Goal: Task Accomplishment & Management: Use online tool/utility

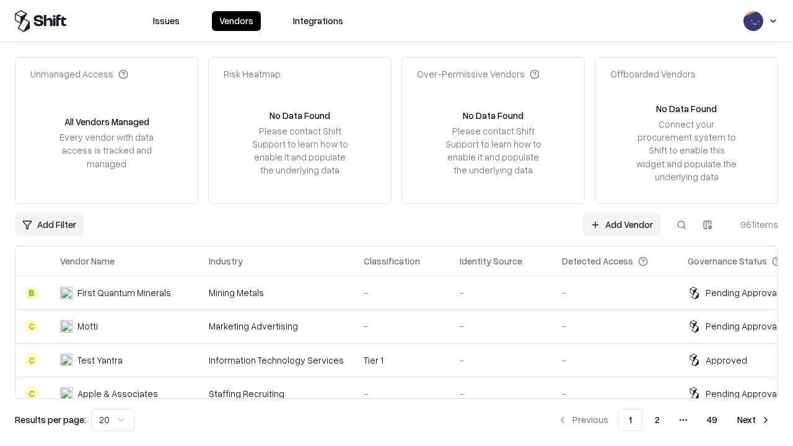
click at [621, 224] on link "Add Vendor" at bounding box center [621, 225] width 77 height 22
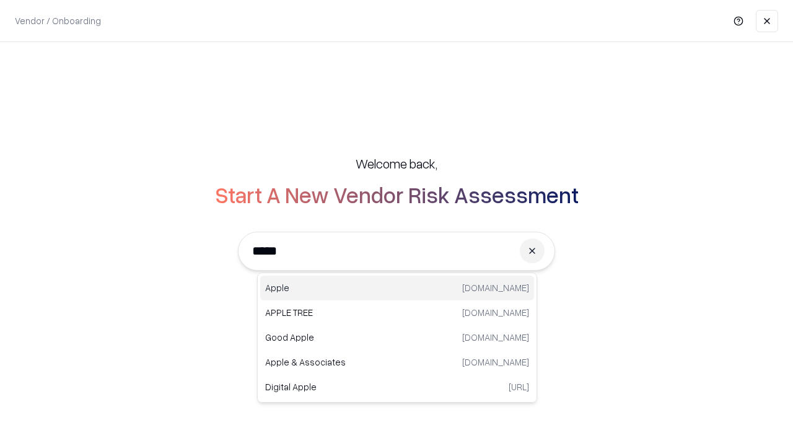
click at [397, 288] on div "Apple [DOMAIN_NAME]" at bounding box center [397, 288] width 274 height 25
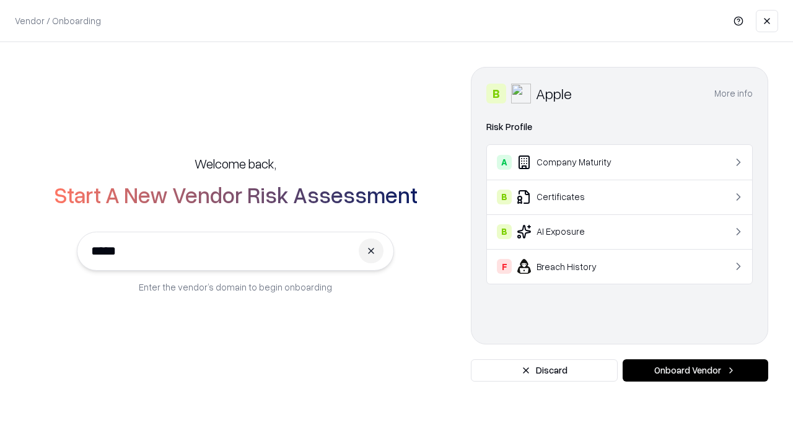
type input "*****"
click at [695, 370] on button "Onboard Vendor" at bounding box center [695, 370] width 146 height 22
